Goal: Task Accomplishment & Management: Complete application form

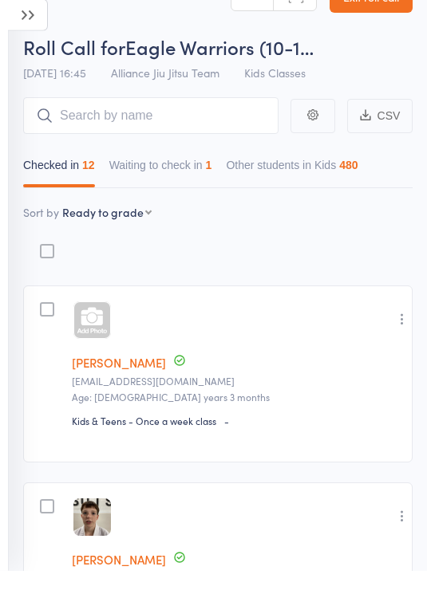
click at [195, 175] on button "Waiting to check in 1" at bounding box center [160, 188] width 103 height 37
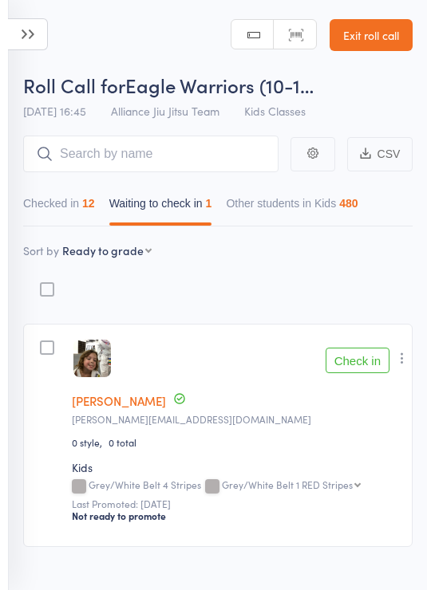
click at [85, 190] on button "Checked in 12" at bounding box center [59, 207] width 72 height 37
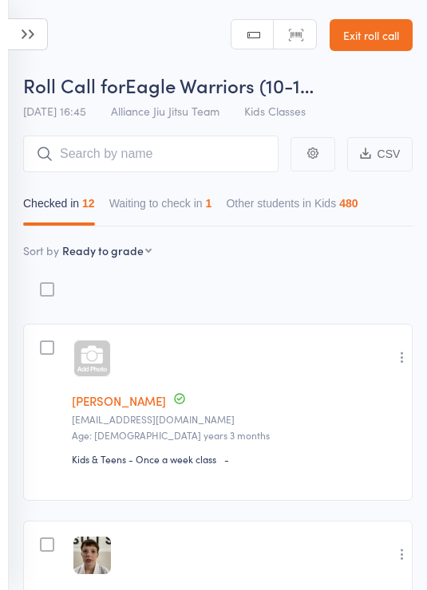
click at [116, 155] on input "search" at bounding box center [150, 154] width 255 height 37
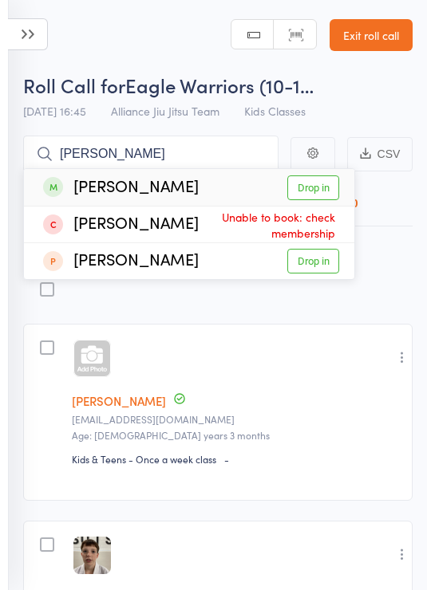
type input "[PERSON_NAME]"
click at [321, 195] on link "Drop in" at bounding box center [313, 187] width 52 height 25
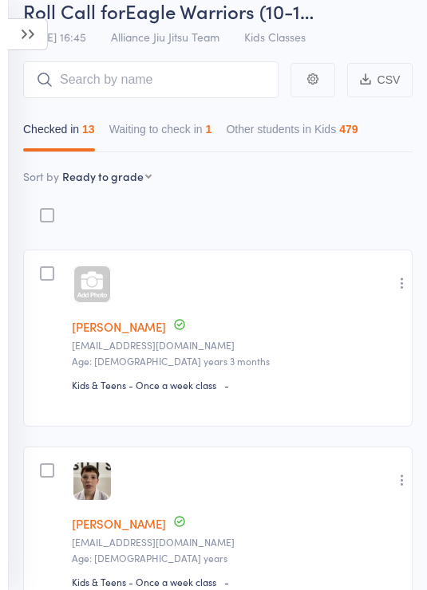
scroll to position [73, 0]
click at [172, 65] on input "search" at bounding box center [150, 80] width 255 height 37
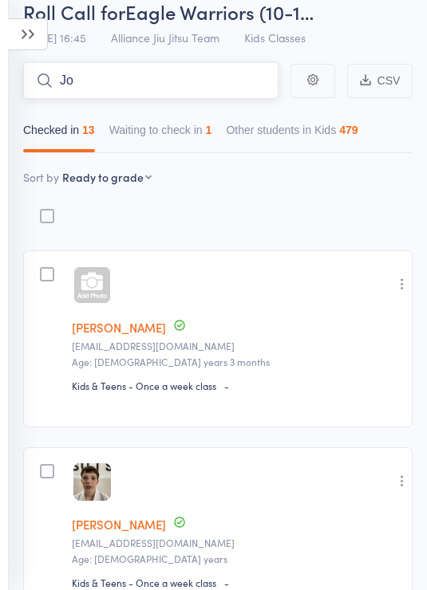
type input "J"
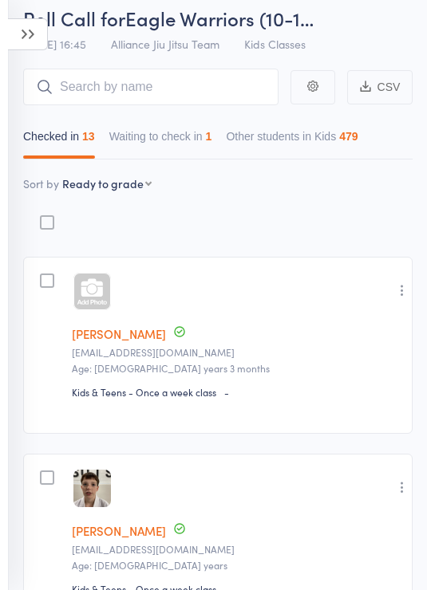
scroll to position [66, 0]
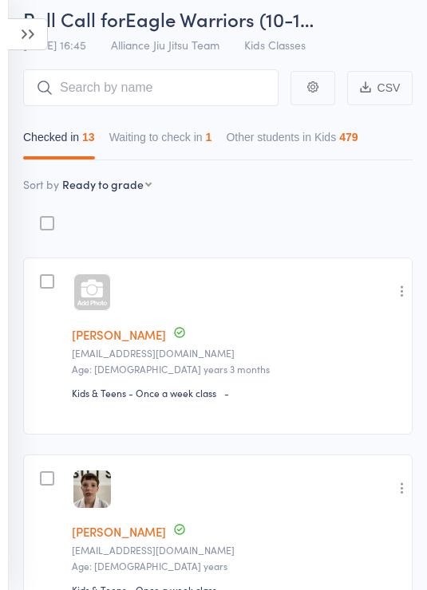
click at [100, 297] on div at bounding box center [91, 292] width 37 height 37
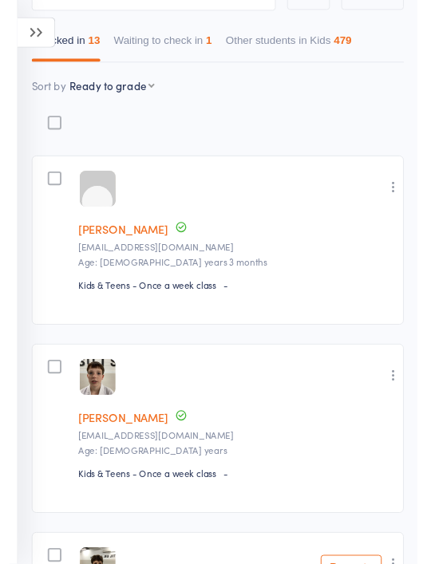
scroll to position [0, 0]
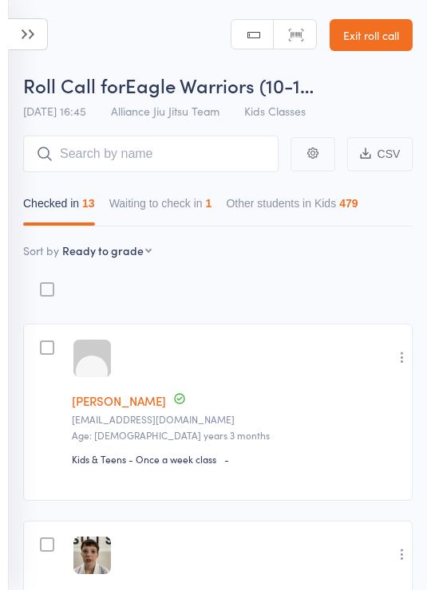
click at [120, 409] on link "[PERSON_NAME]" at bounding box center [119, 400] width 94 height 17
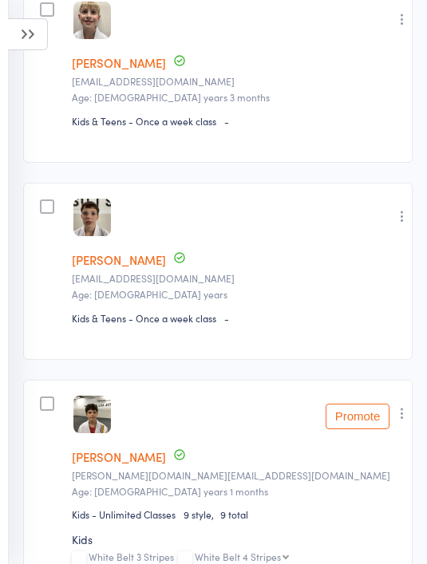
scroll to position [337, 0]
click at [118, 261] on link "[PERSON_NAME]" at bounding box center [119, 260] width 94 height 17
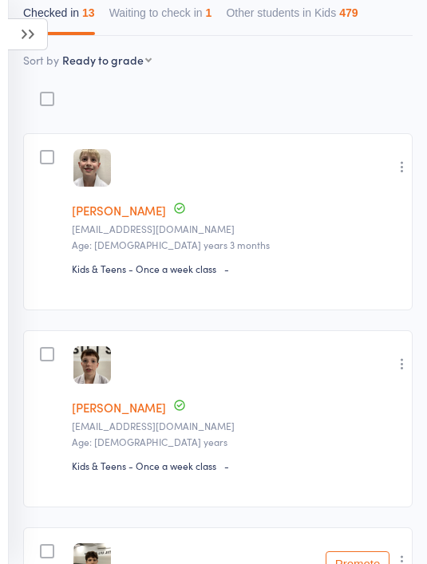
scroll to position [0, 0]
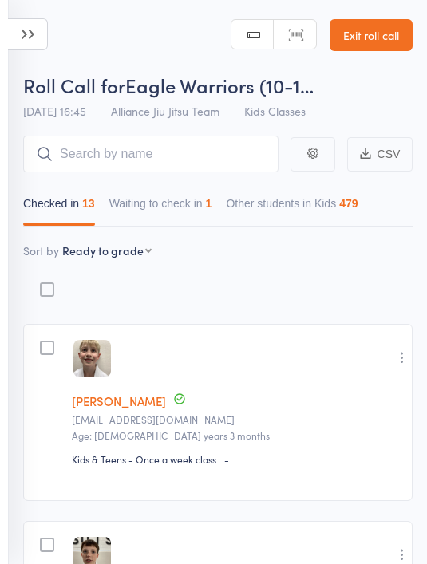
click at [130, 254] on select "First name Last name Birthday [DATE]? Behind on payments? Check in time Next pa…" at bounding box center [106, 250] width 89 height 16
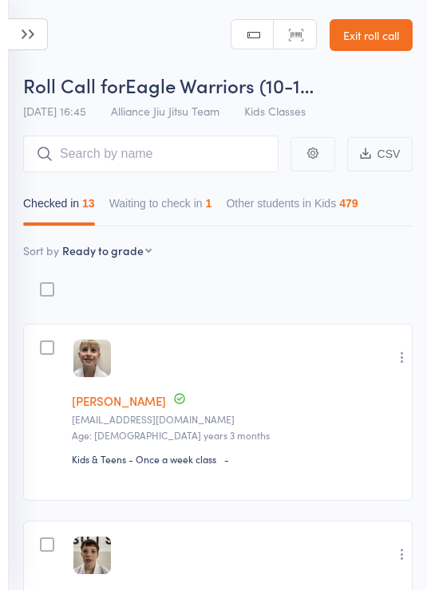
click at [208, 197] on button "Waiting to check in 1" at bounding box center [160, 207] width 103 height 37
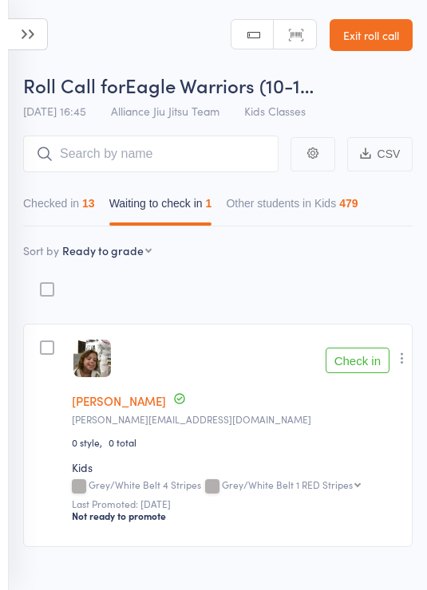
click at [77, 211] on button "Checked in 13" at bounding box center [59, 207] width 72 height 37
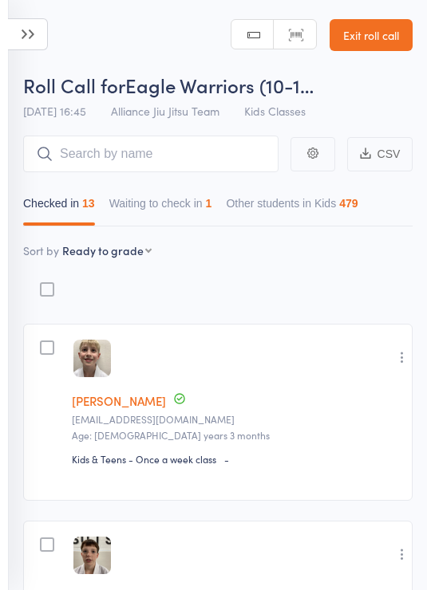
click at [23, 24] on icon at bounding box center [28, 34] width 40 height 32
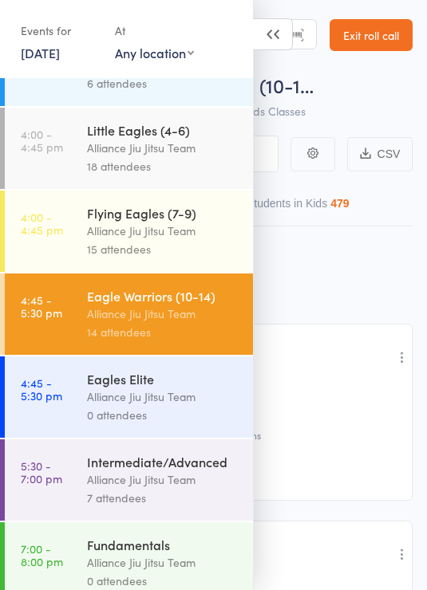
scroll to position [221, 0]
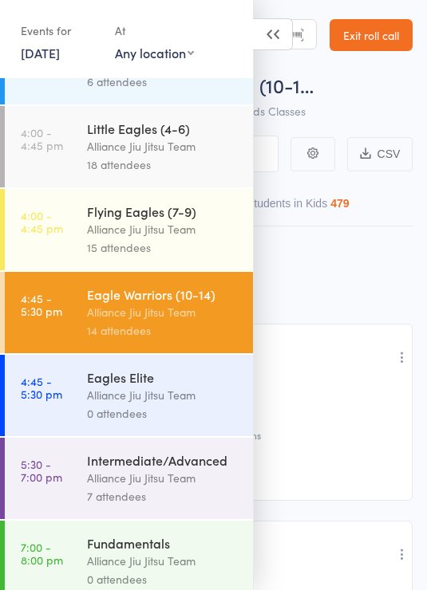
click at [189, 486] on div "Alliance Jiu Jitsu Team" at bounding box center [163, 478] width 152 height 18
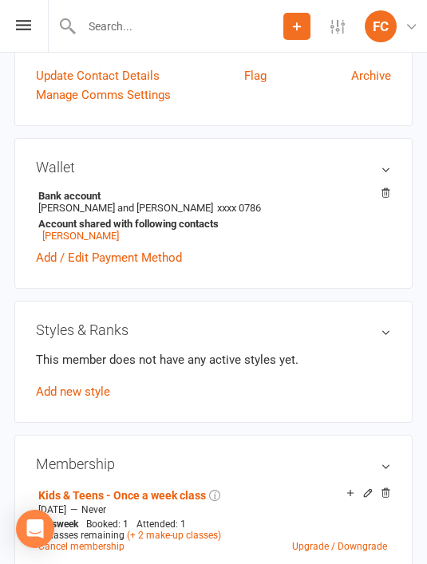
scroll to position [385, 0]
click at [93, 391] on link "Add new style" at bounding box center [73, 392] width 74 height 14
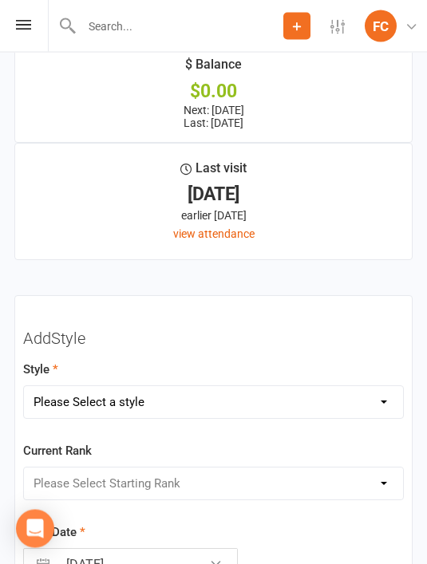
click at [218, 401] on select "Please Select a style Adults Kids" at bounding box center [213, 403] width 379 height 32
select select "1923"
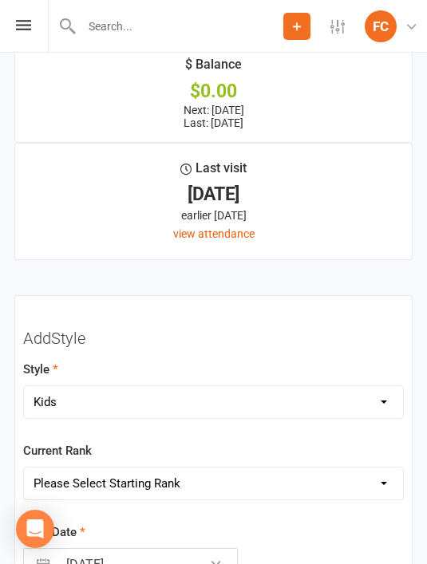
click at [244, 487] on select "Please Select Starting Rank White Belt White Belt 1 Stripe White Belt 2 Stripes…" at bounding box center [213, 483] width 379 height 32
click at [260, 479] on select "Please Select Starting Rank White Belt White Belt 1 Stripe White Belt 2 Stripes…" at bounding box center [213, 483] width 379 height 32
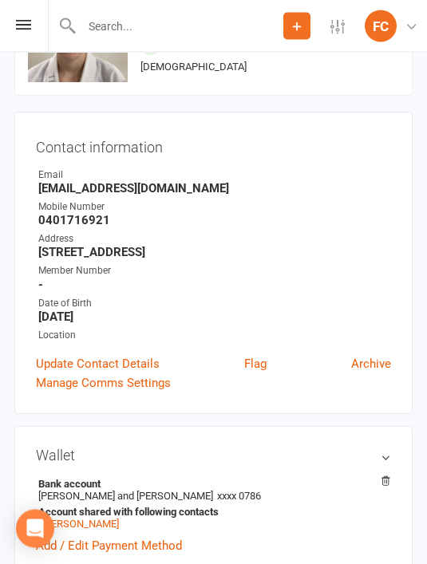
scroll to position [0, 0]
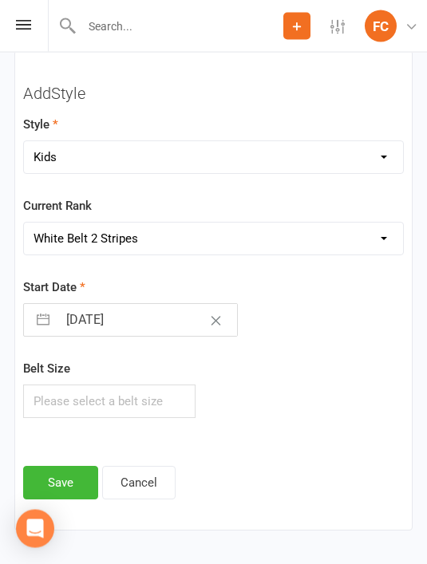
click at [246, 229] on select "Please Select Starting Rank White Belt White Belt 1 Stripe White Belt 2 Stripes…" at bounding box center [213, 239] width 379 height 32
select select "18769"
click at [64, 475] on button "Save" at bounding box center [60, 482] width 75 height 33
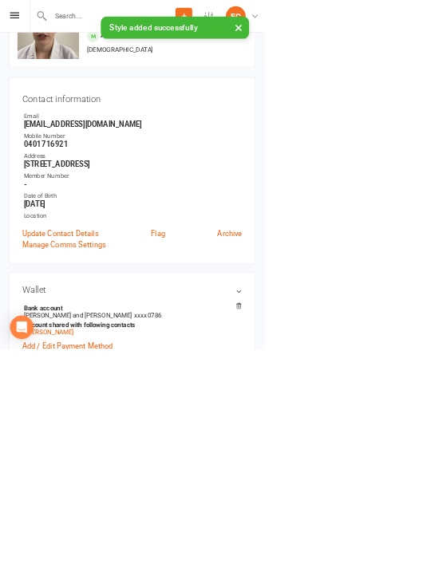
scroll to position [0, 0]
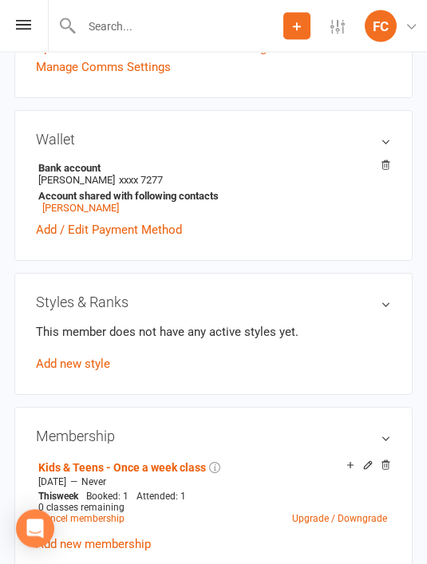
click at [85, 372] on link "Add new style" at bounding box center [73, 364] width 74 height 14
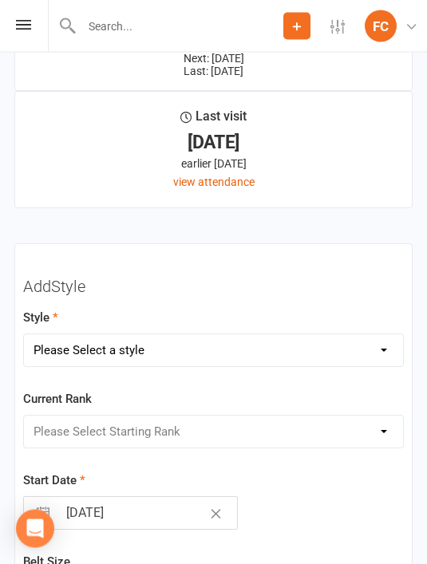
scroll to position [1847, 0]
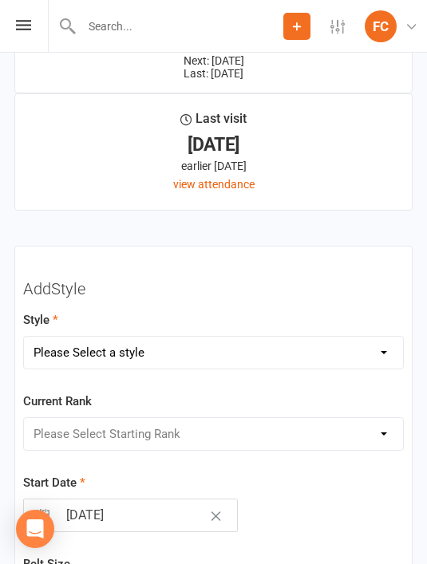
click at [305, 356] on select "Please Select a style Adults Kids" at bounding box center [213, 353] width 379 height 32
click at [233, 376] on form "Style Adults Kids Current Rank Please Select Starting Rank White White 1 Stripe…" at bounding box center [213, 461] width 380 height 303
click at [239, 351] on select "Adults Kids" at bounding box center [213, 353] width 379 height 32
select select "1923"
click at [289, 420] on select "Please Select Starting Rank White Belt White Belt 1 Stripe White Belt 2 Stripes…" at bounding box center [213, 434] width 379 height 32
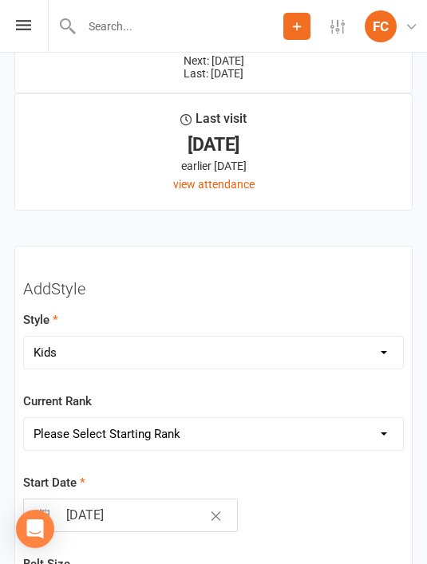
click at [238, 445] on select "Please Select Starting Rank White Belt White Belt 1 Stripe White Belt 2 Stripes…" at bounding box center [213, 434] width 379 height 32
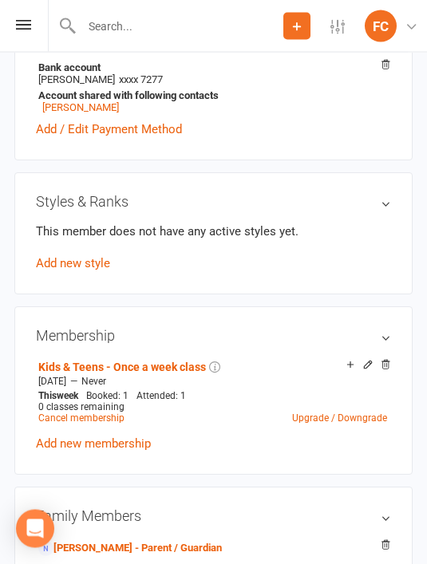
scroll to position [514, 0]
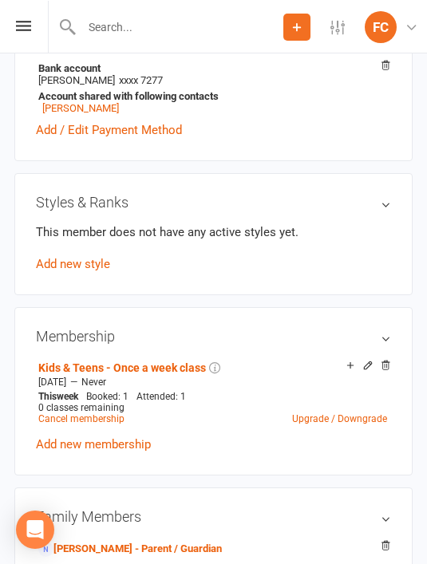
click at [96, 270] on link "Add new style" at bounding box center [73, 263] width 74 height 14
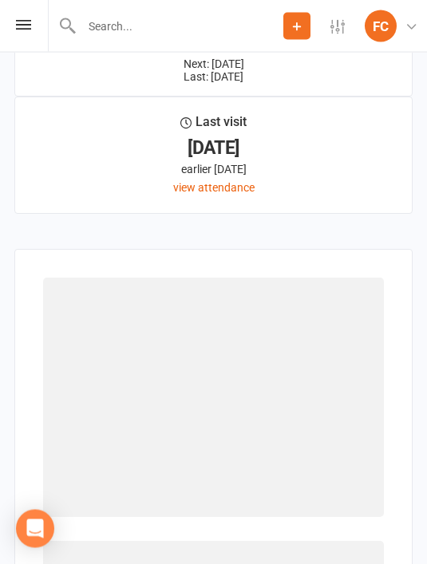
scroll to position [2008, 0]
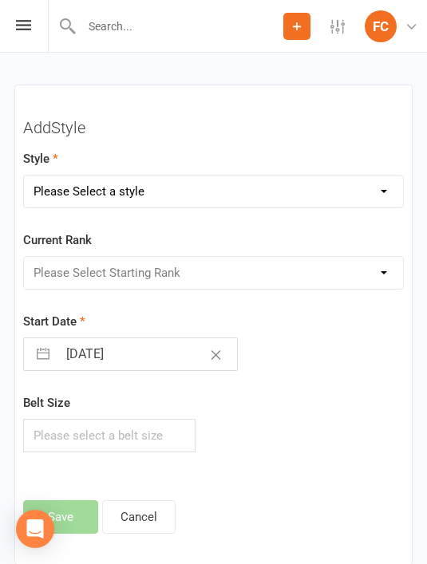
click at [303, 192] on select "Please Select a style Adults Kids" at bounding box center [213, 191] width 379 height 32
select select "1923"
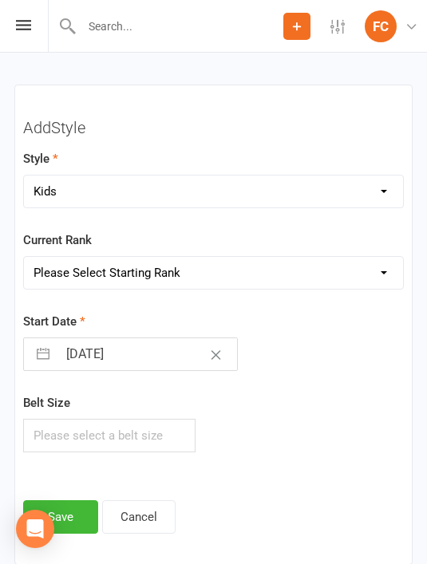
click at [335, 261] on select "Please Select Starting Rank White Belt White Belt 1 Stripe White Belt 2 Stripes…" at bounding box center [213, 273] width 379 height 32
select select "18769"
click at [74, 512] on button "Save" at bounding box center [60, 516] width 75 height 33
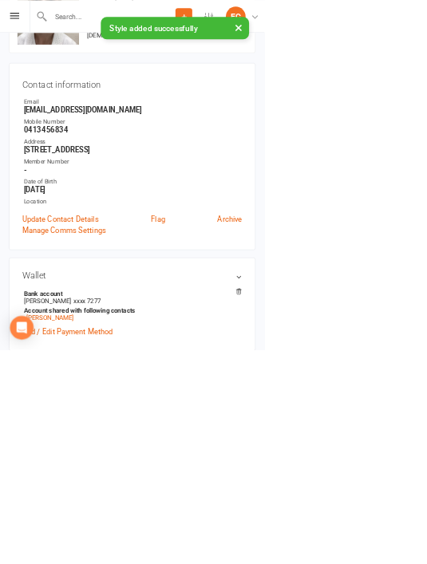
scroll to position [0, 0]
